Goal: Find specific page/section: Find specific page/section

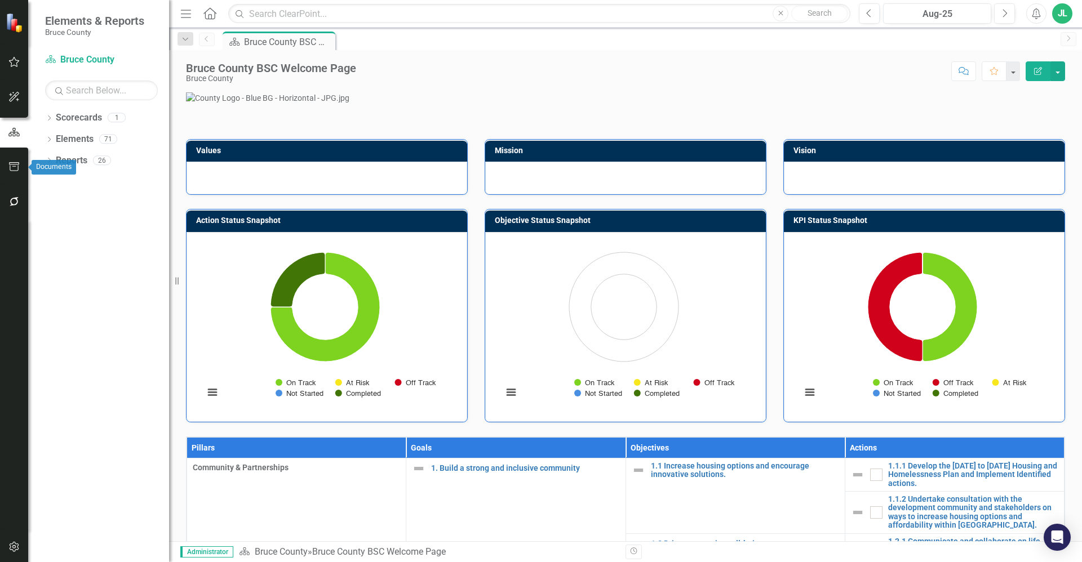
click at [12, 171] on icon "button" at bounding box center [14, 166] width 12 height 9
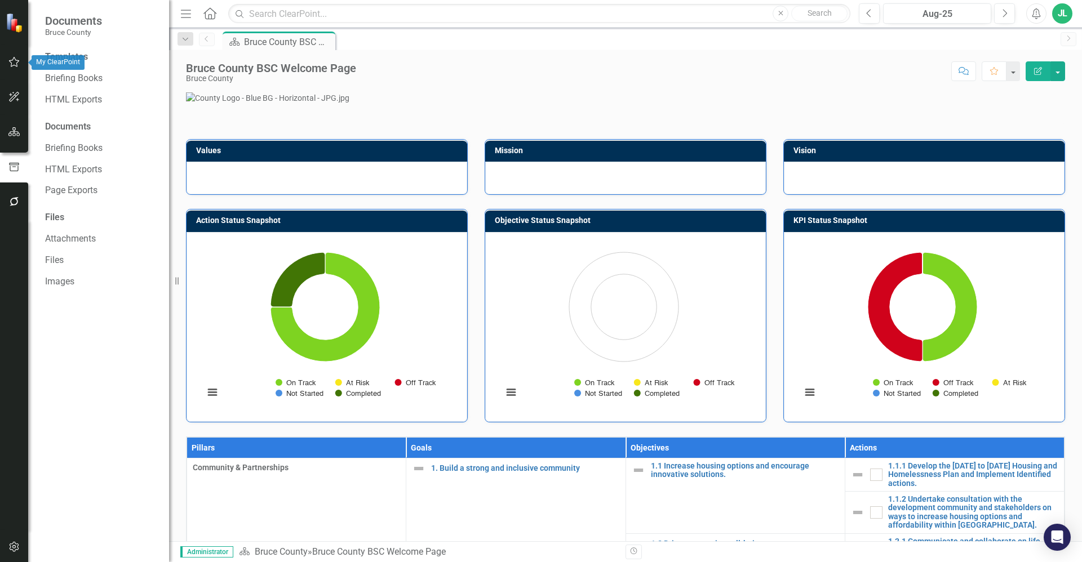
click at [15, 64] on icon "button" at bounding box center [14, 61] width 12 height 9
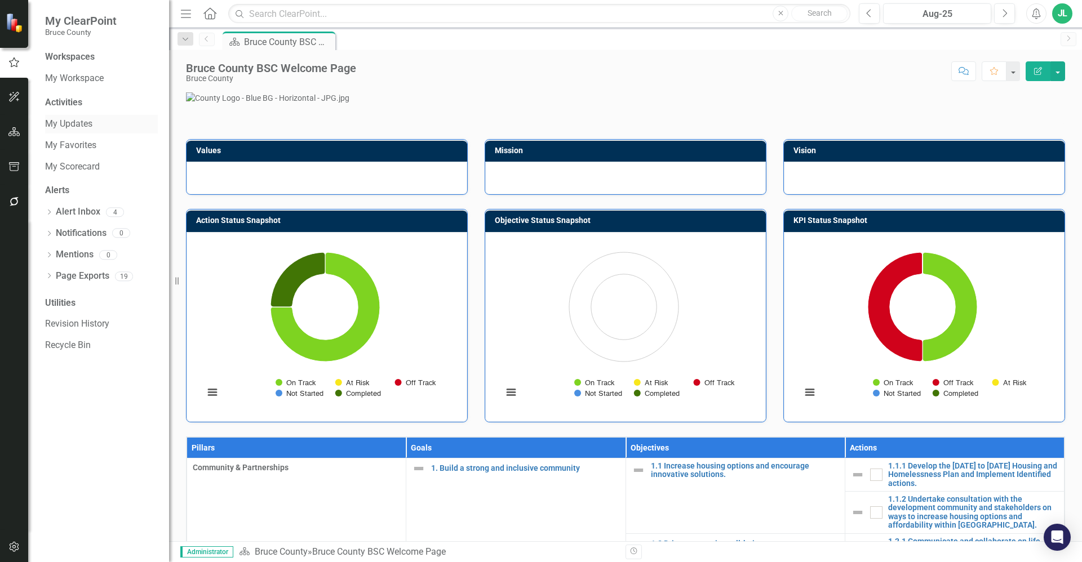
click at [82, 119] on link "My Updates" at bounding box center [101, 124] width 113 height 13
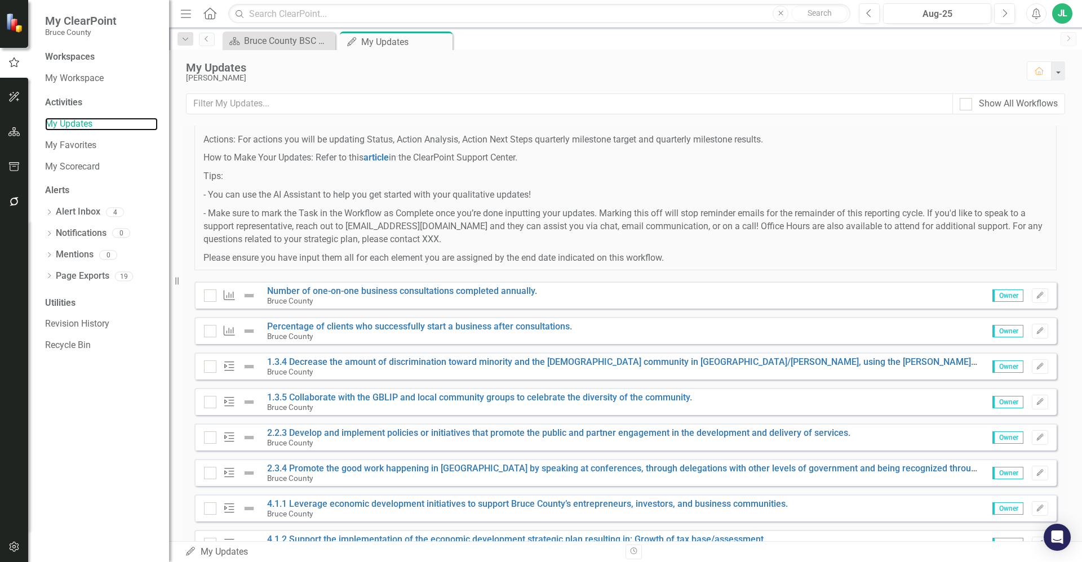
scroll to position [99, 0]
click at [531, 290] on link "Number of one-on-one business consultations completed annually." at bounding box center [402, 292] width 270 height 11
